Goal: Information Seeking & Learning: Learn about a topic

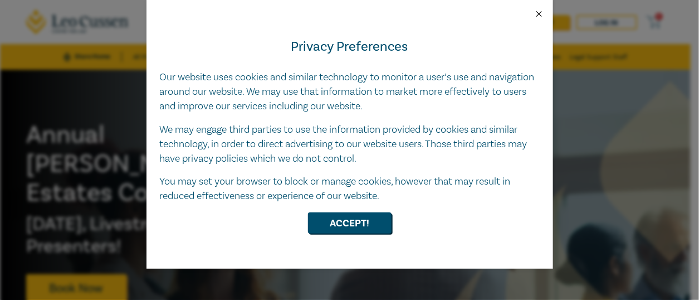
click at [538, 11] on button "Close" at bounding box center [539, 14] width 10 height 10
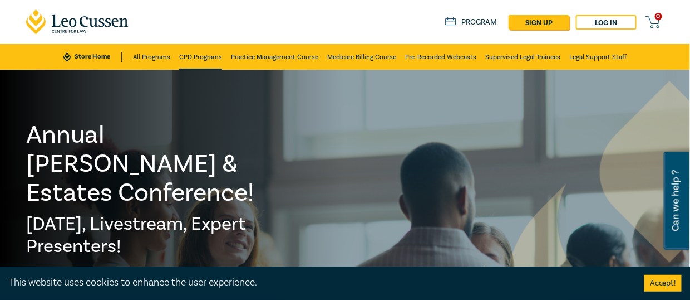
click at [210, 52] on link "CPD Programs" at bounding box center [200, 57] width 43 height 26
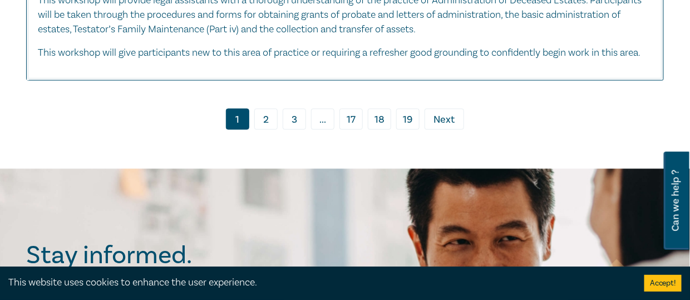
scroll to position [5892, 0]
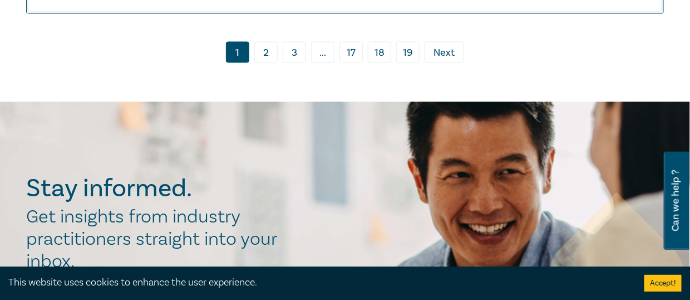
click at [267, 58] on link "2" at bounding box center [265, 52] width 23 height 21
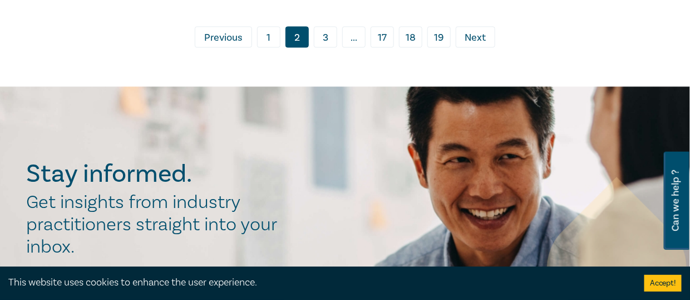
scroll to position [4738, 0]
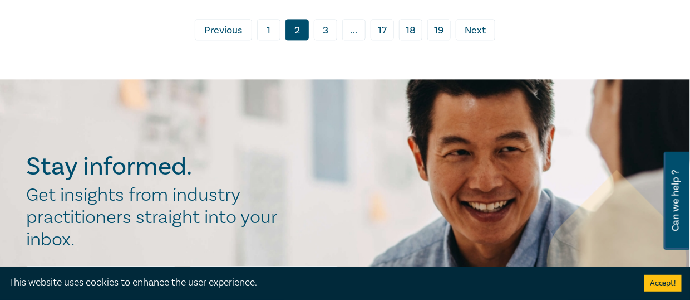
click at [325, 40] on link "3" at bounding box center [325, 29] width 23 height 21
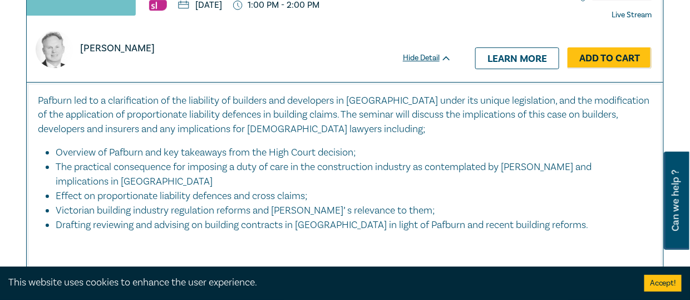
scroll to position [3810, 0]
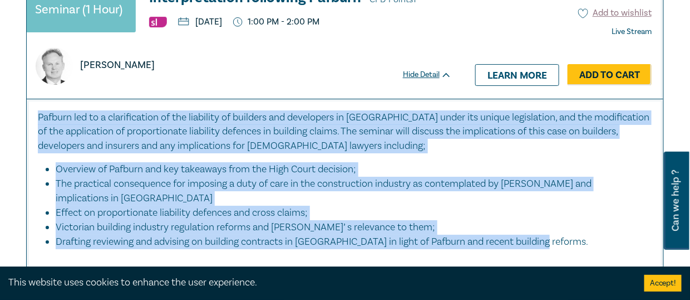
drag, startPoint x: 569, startPoint y: 239, endPoint x: 37, endPoint y: 108, distance: 548.1
click at [37, 108] on div "Pafburn led to a clarification of the liability of builders and developers in […" at bounding box center [345, 196] width 637 height 194
copy div "Pafburn led to a clarification of the liability of builders and developers in […"
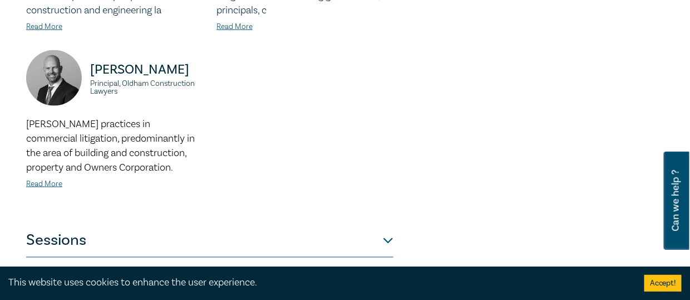
scroll to position [494, 0]
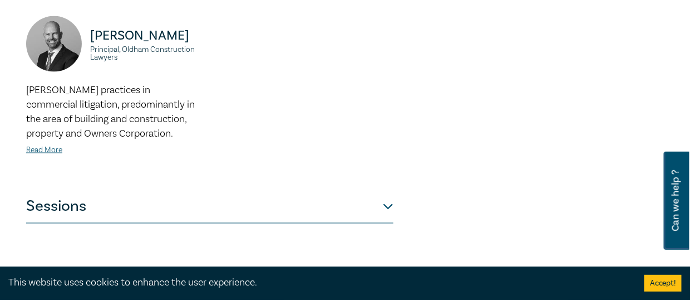
click at [390, 191] on button "Sessions" at bounding box center [209, 206] width 367 height 33
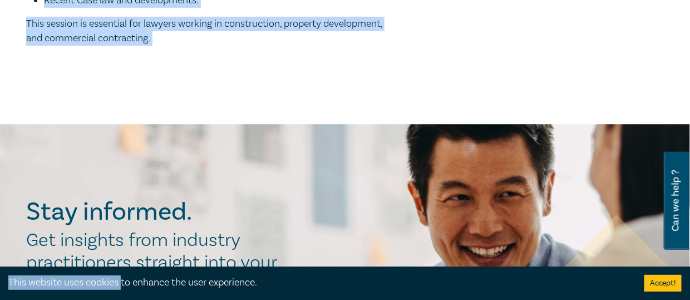
scroll to position [1471, 0]
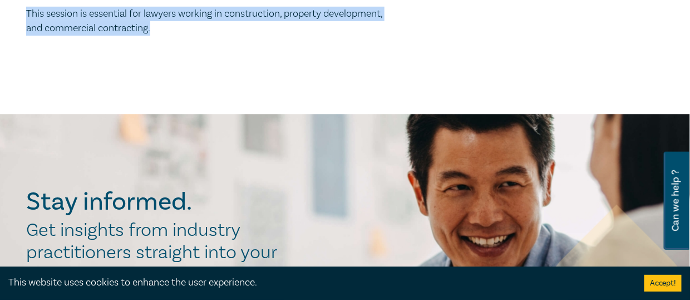
drag, startPoint x: 26, startPoint y: 94, endPoint x: 178, endPoint y: 92, distance: 152.0
copy div "This session will discuss the legal and evidentiary complexities of delay and d…"
